Goal: Information Seeking & Learning: Learn about a topic

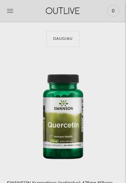
scroll to position [2818, 0]
click at [11, 10] on icon at bounding box center [10, 10] width 7 height 7
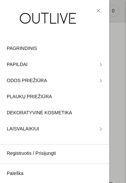
click at [98, 65] on link "PAPILDAI" at bounding box center [54, 65] width 109 height 16
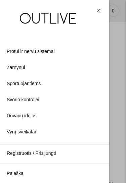
scroll to position [244, 0]
click at [32, 100] on span "Svorio kontrolei" at bounding box center [23, 100] width 33 height 8
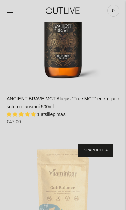
scroll to position [360, 0]
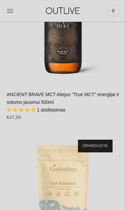
click at [102, 92] on link "ANCIENT BRAVE MCT Aliejus "True MCT" energijai ir sotumo jausmui 500ml" at bounding box center [63, 98] width 112 height 13
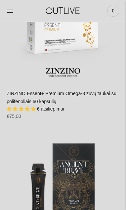
scroll to position [1937, 0]
click at [90, 34] on img "ZINZINO Essent+ Premium Omega-3 žuvų taukai su polifenoliais 60 kapsulių\a" at bounding box center [63, 27] width 112 height 112
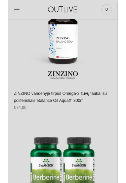
scroll to position [3013, 0]
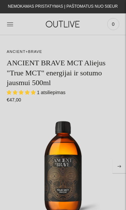
select select "**********"
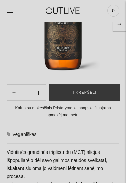
scroll to position [136, 0]
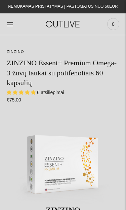
select select "**********"
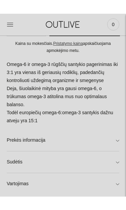
scroll to position [221, 0]
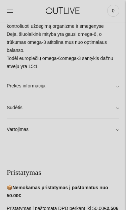
click at [119, 101] on link "Sudėtis" at bounding box center [63, 107] width 112 height 21
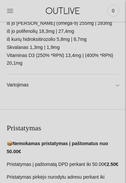
scroll to position [471, 0]
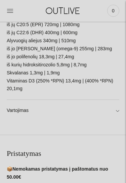
click at [118, 100] on link "Vartojimas" at bounding box center [63, 110] width 112 height 21
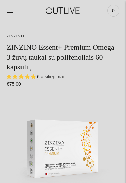
scroll to position [0, 0]
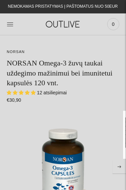
select select "**********"
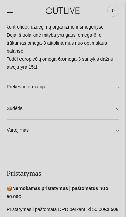
scroll to position [364, 0]
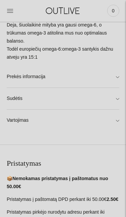
click at [118, 114] on link "Vartojimas" at bounding box center [63, 120] width 112 height 21
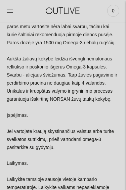
scroll to position [480, 0]
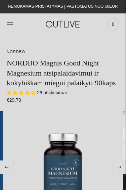
select select "**********"
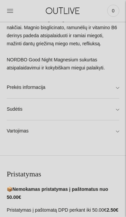
scroll to position [322, 0]
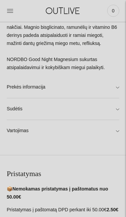
click at [118, 132] on link "Vartojimas" at bounding box center [63, 130] width 112 height 21
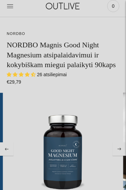
scroll to position [0, 0]
